Goal: Information Seeking & Learning: Learn about a topic

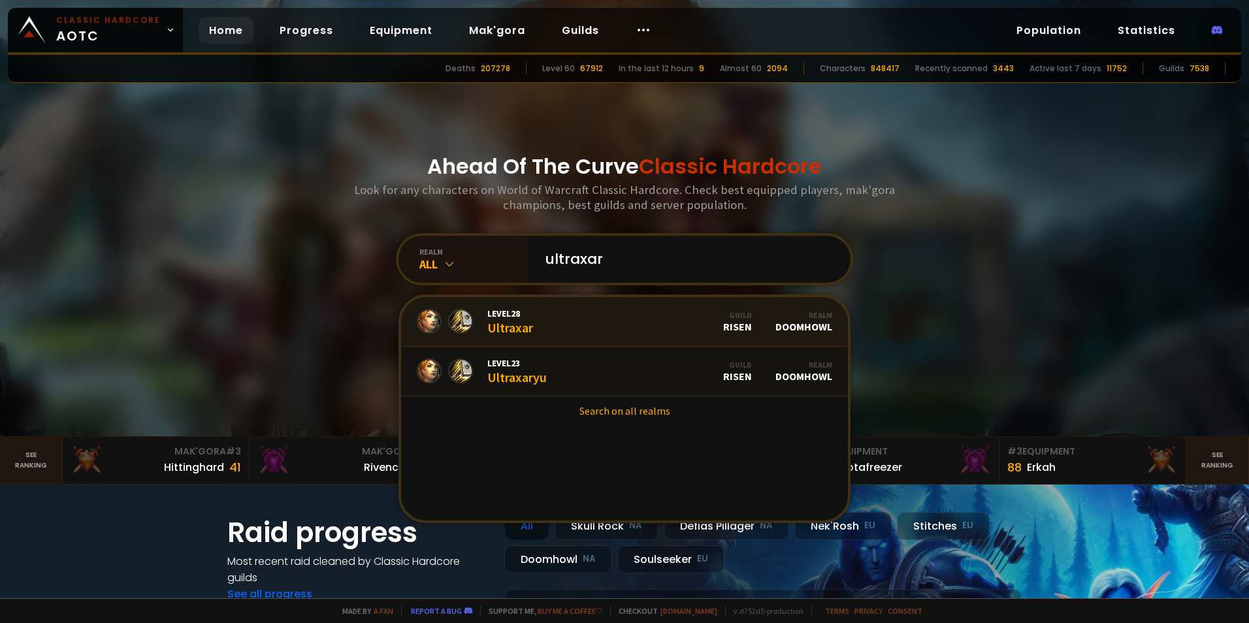
type input "ultraxar"
click at [583, 329] on link "Level 28 Ultraxar Guild Risen Realm Doomhowl" at bounding box center [624, 322] width 447 height 50
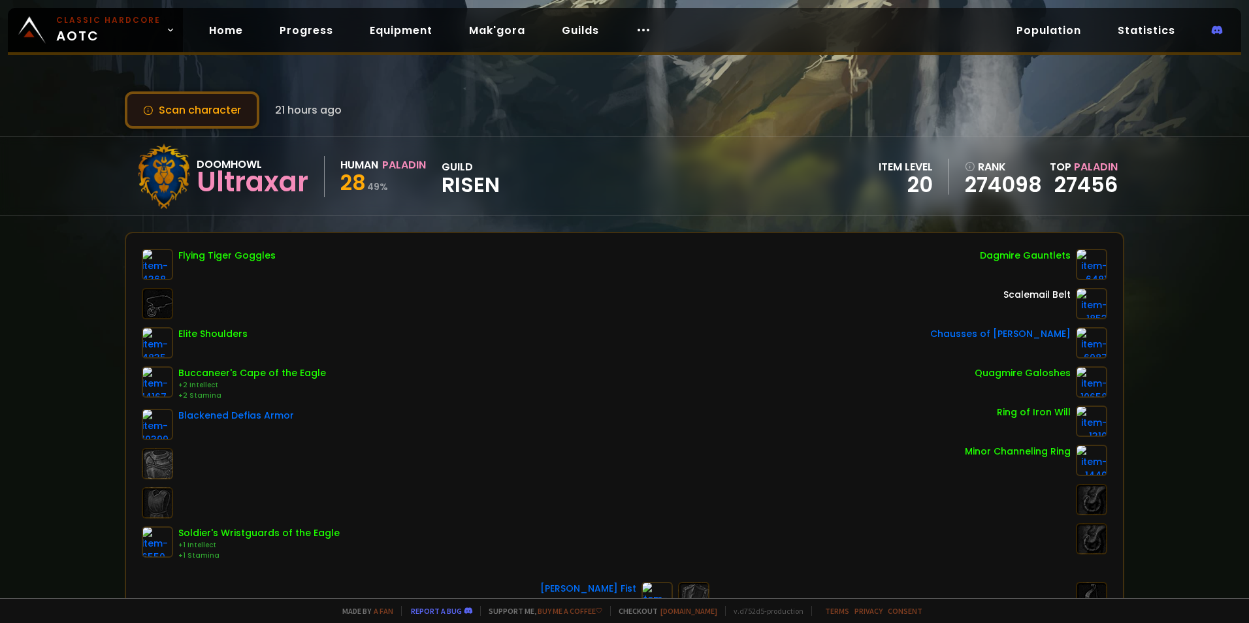
click at [203, 107] on button "Scan character" at bounding box center [192, 109] width 135 height 37
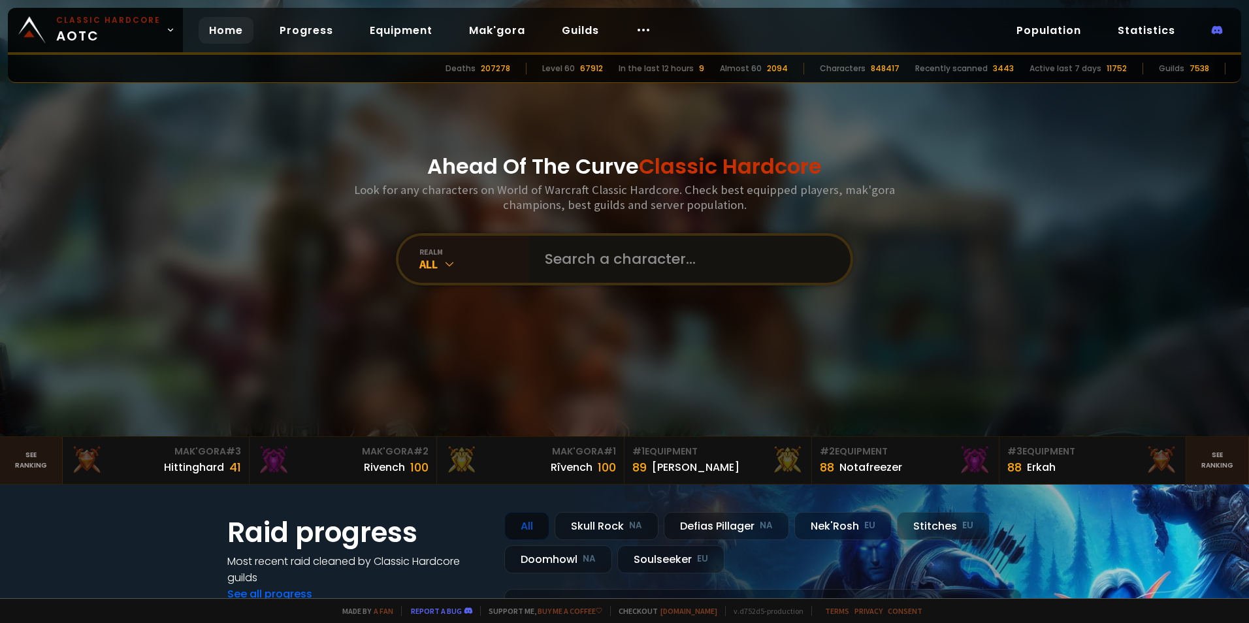
click at [575, 264] on input "text" at bounding box center [686, 259] width 298 height 47
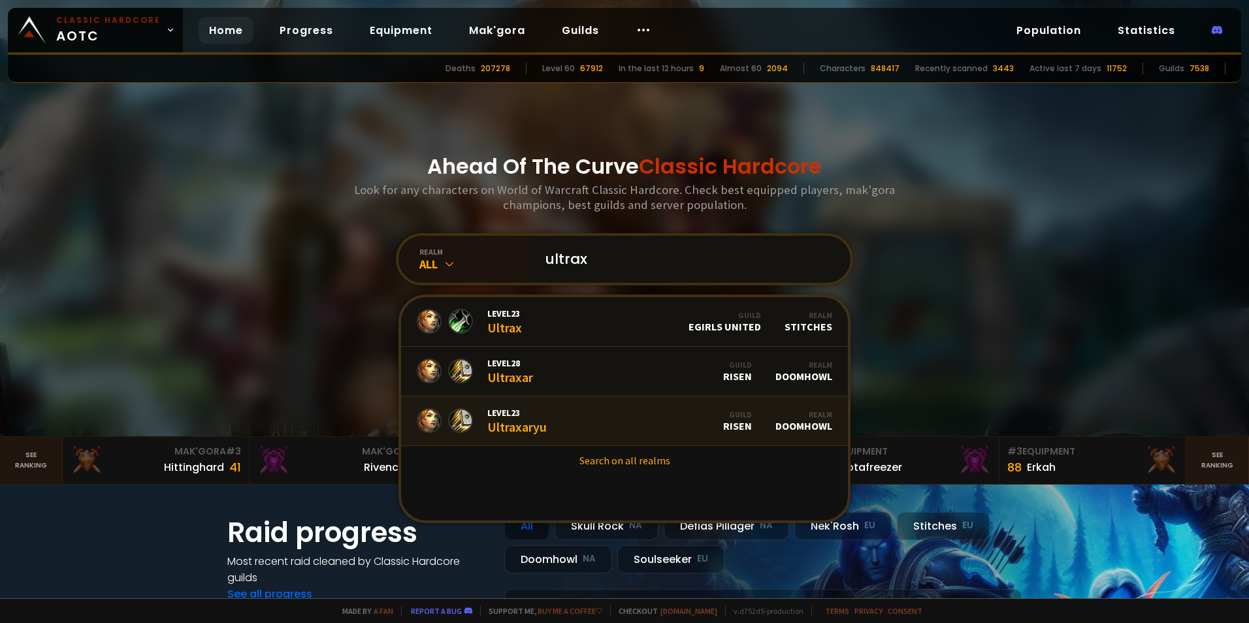
type input "ultrax"
click at [604, 414] on link "Level 23 Ultraxaryu Guild Risen Realm Doomhowl" at bounding box center [624, 422] width 447 height 50
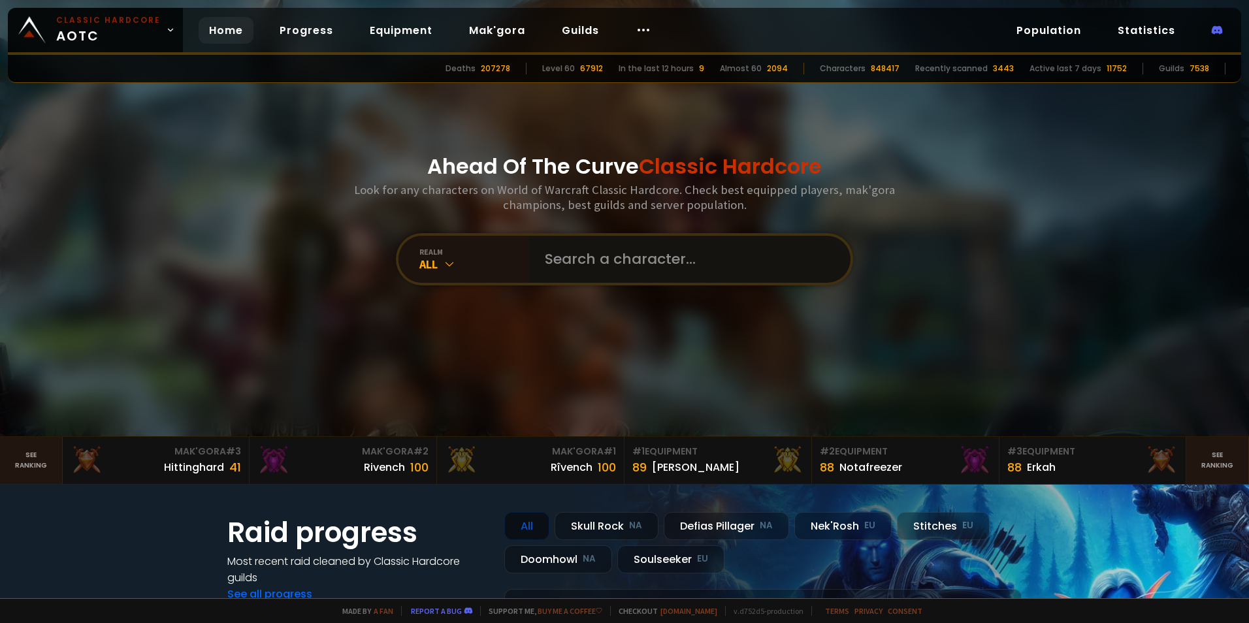
click at [672, 240] on input "text" at bounding box center [686, 259] width 298 height 47
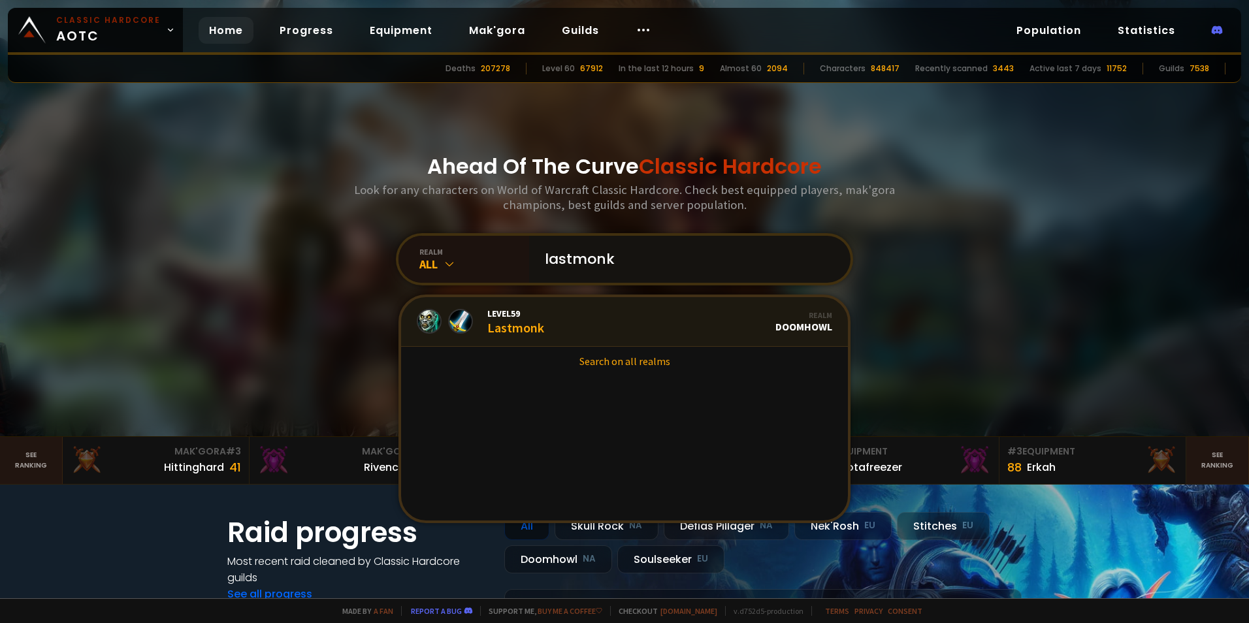
type input "lastmonk"
click at [638, 333] on link "Level 59 Lastmonk Realm Doomhowl" at bounding box center [624, 322] width 447 height 50
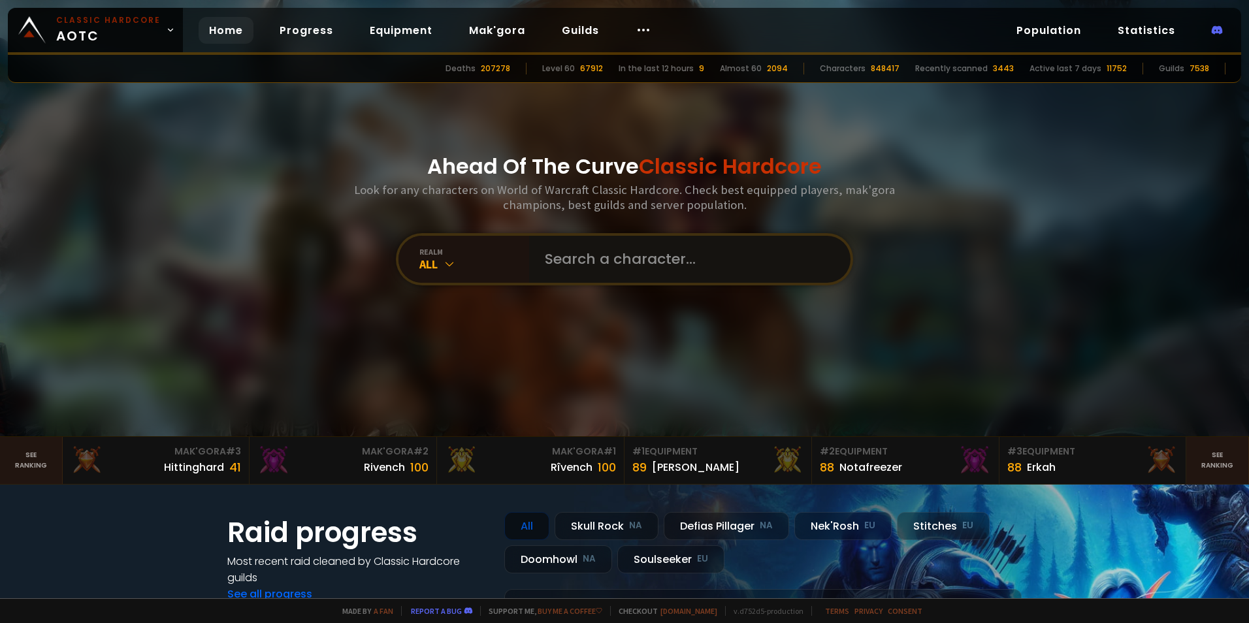
click at [632, 275] on input "text" at bounding box center [686, 259] width 298 height 47
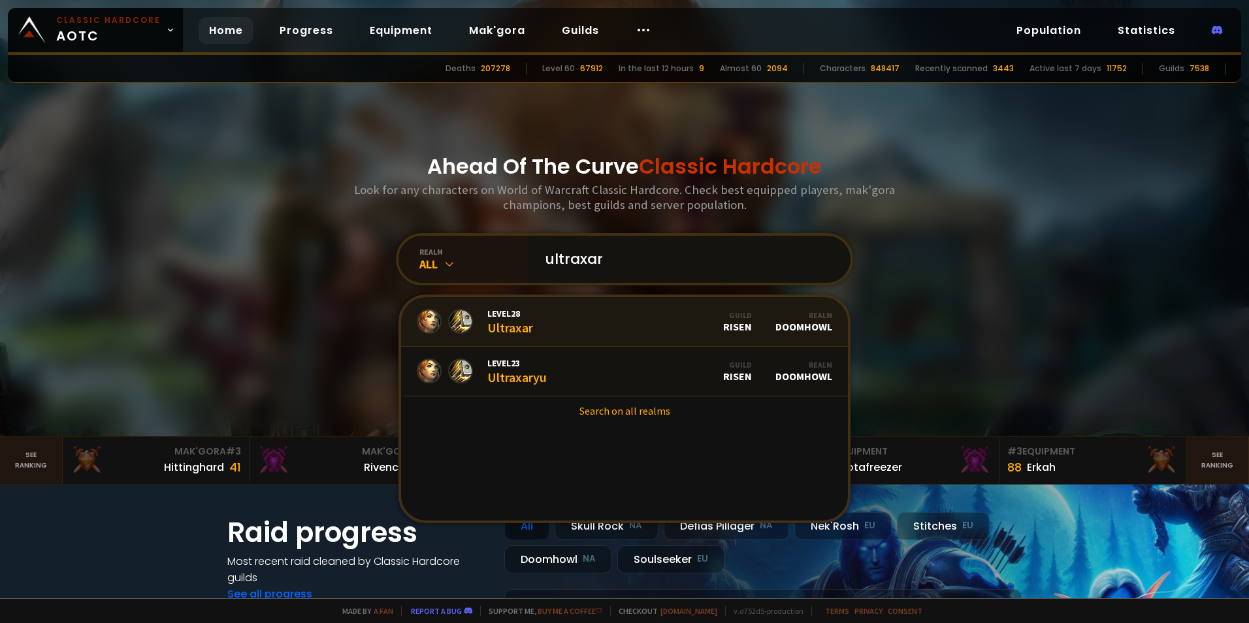
type input "ultraxar"
click at [568, 314] on link "Level 28 Ultraxar Guild Risen Realm Doomhowl" at bounding box center [624, 322] width 447 height 50
